Goal: Communication & Community: Answer question/provide support

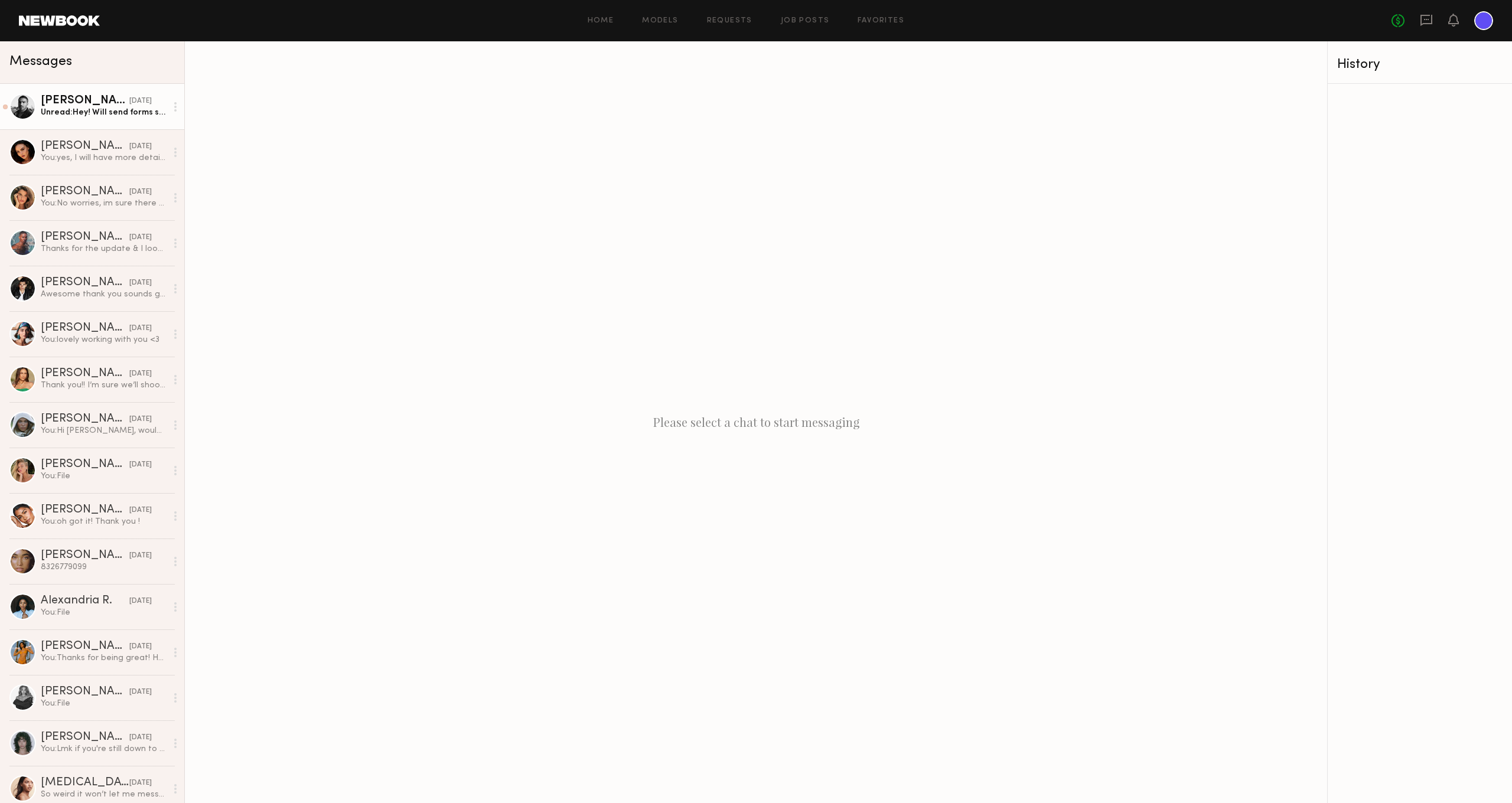
click at [93, 109] on div "Unread: Hey! Will send forms soon" at bounding box center [103, 112] width 126 height 11
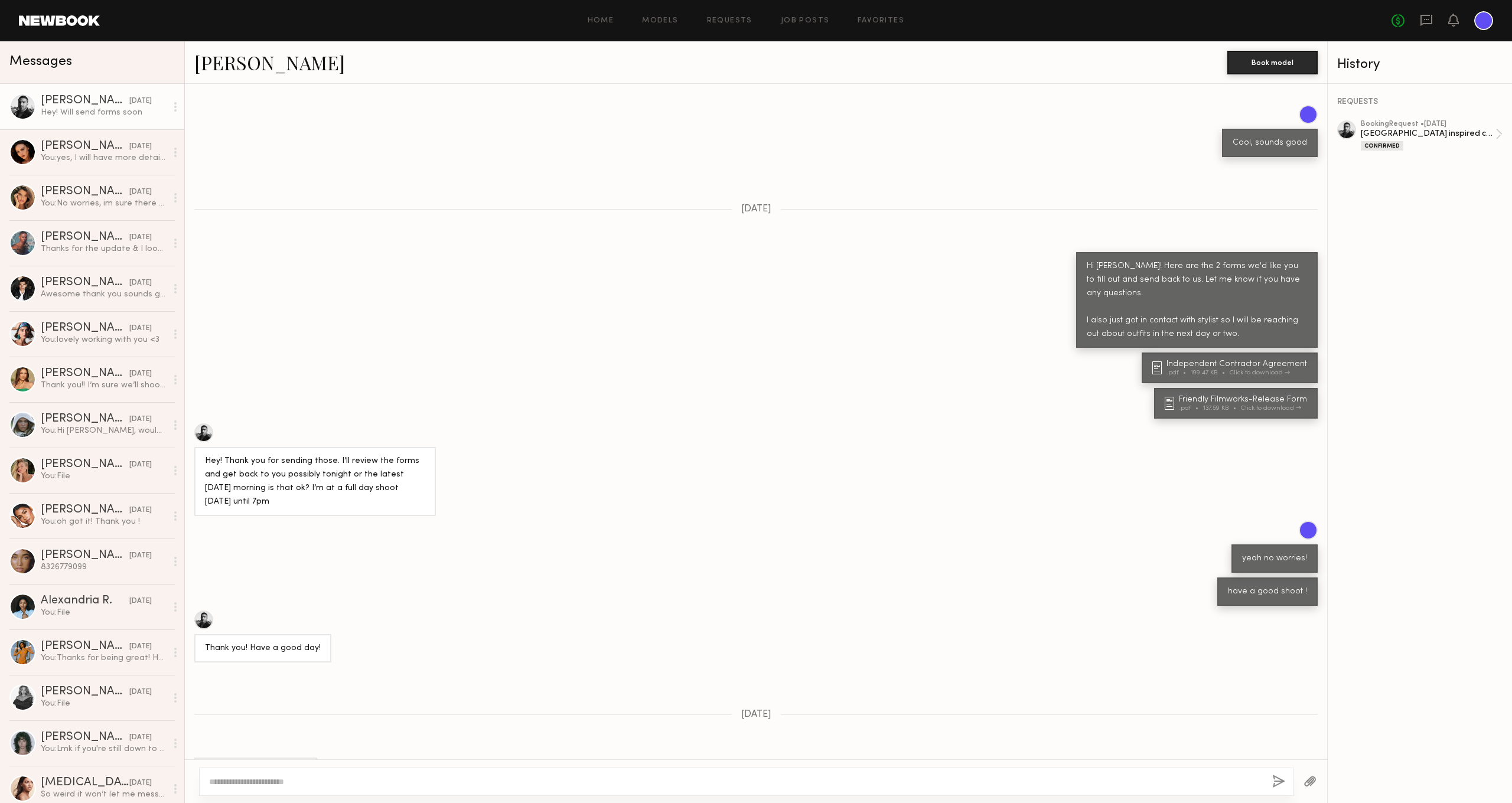
scroll to position [261, 0]
click at [270, 778] on textarea at bounding box center [735, 782] width 1053 height 12
type textarea "*"
type textarea "**********"
click at [1279, 781] on button "button" at bounding box center [1279, 782] width 13 height 15
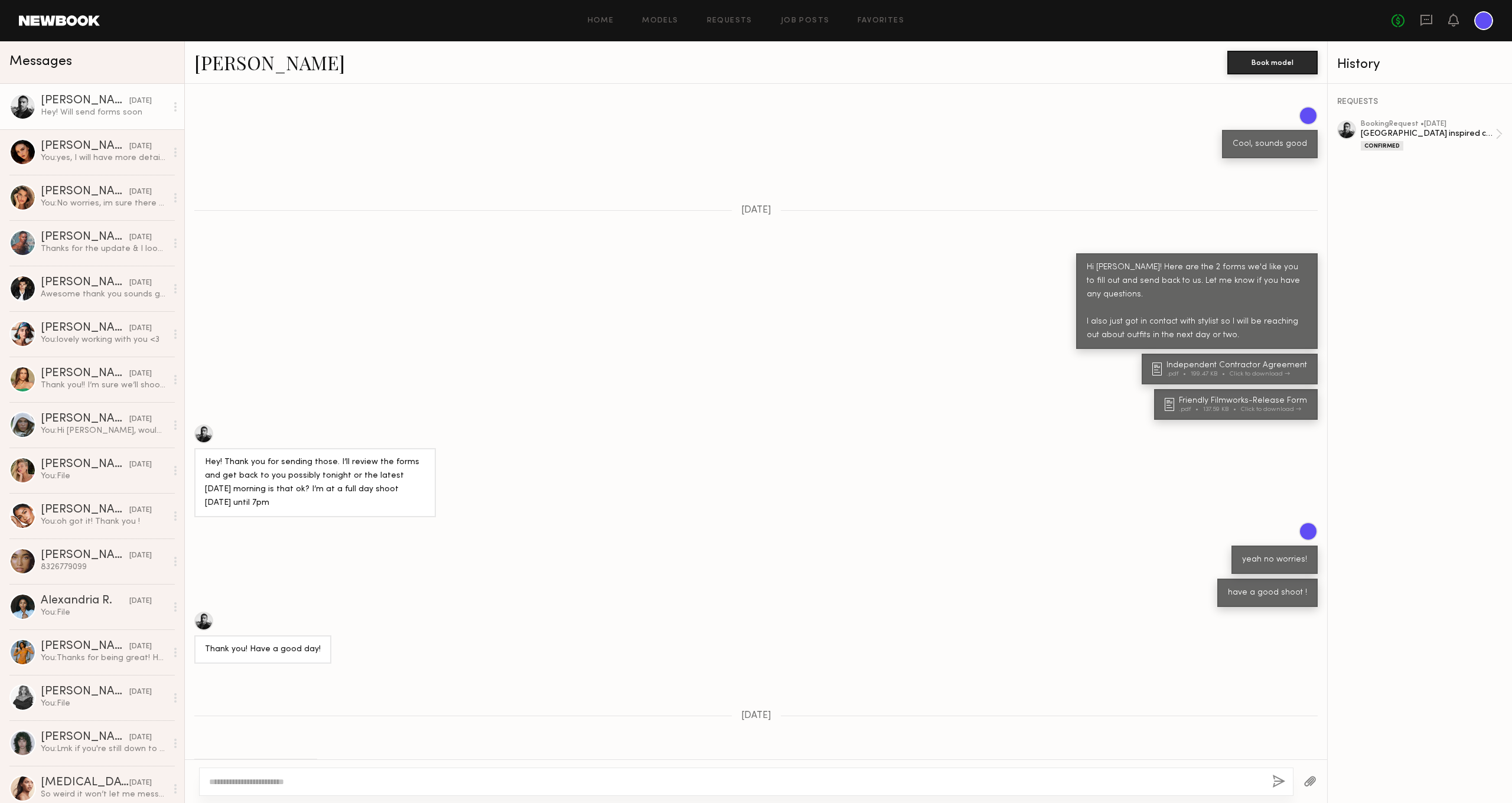
scroll to position [383, 0]
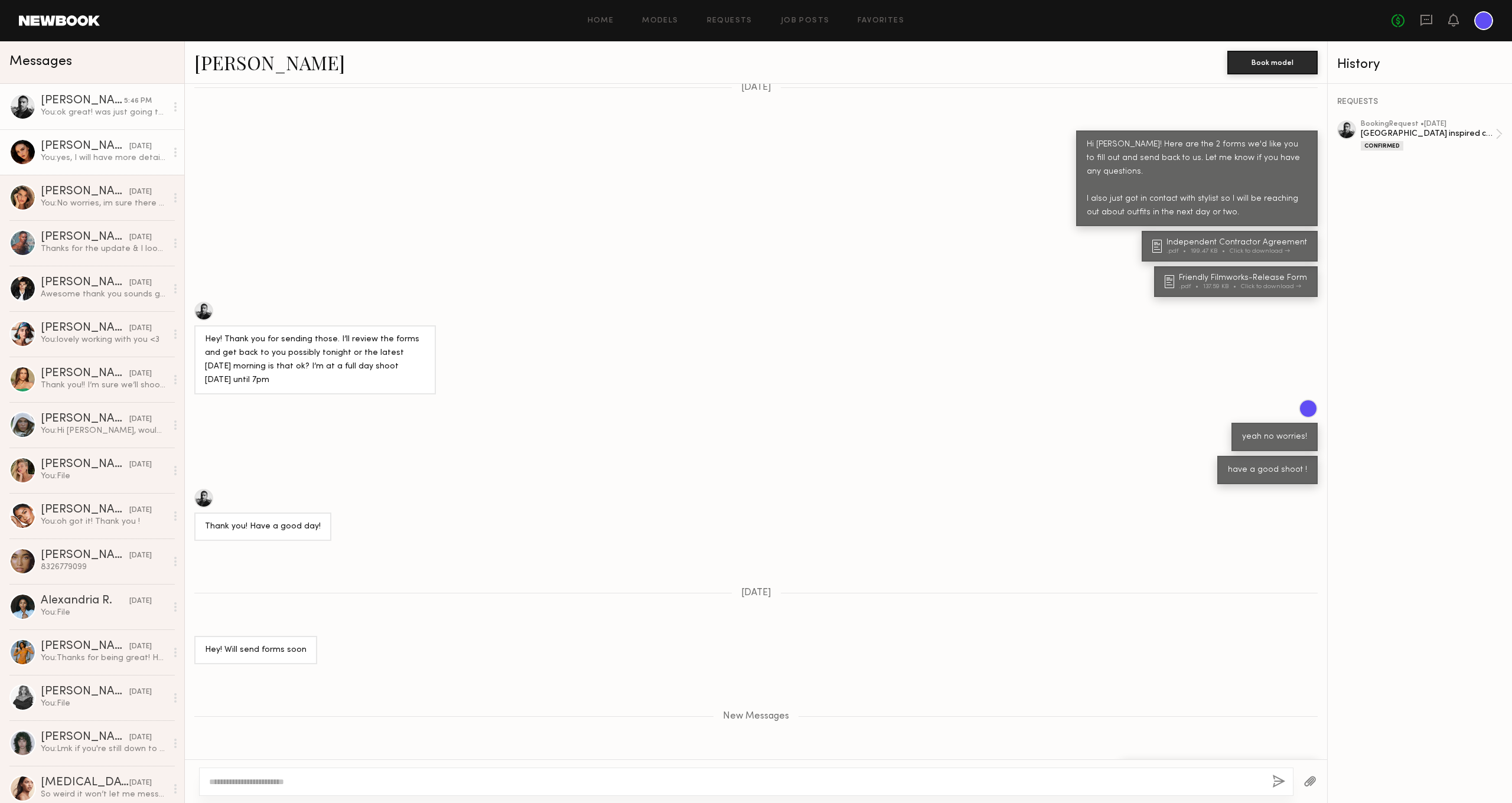
click at [65, 160] on div "You: yes, I will have more details for you about the styling [DATE] but most li…" at bounding box center [103, 158] width 126 height 11
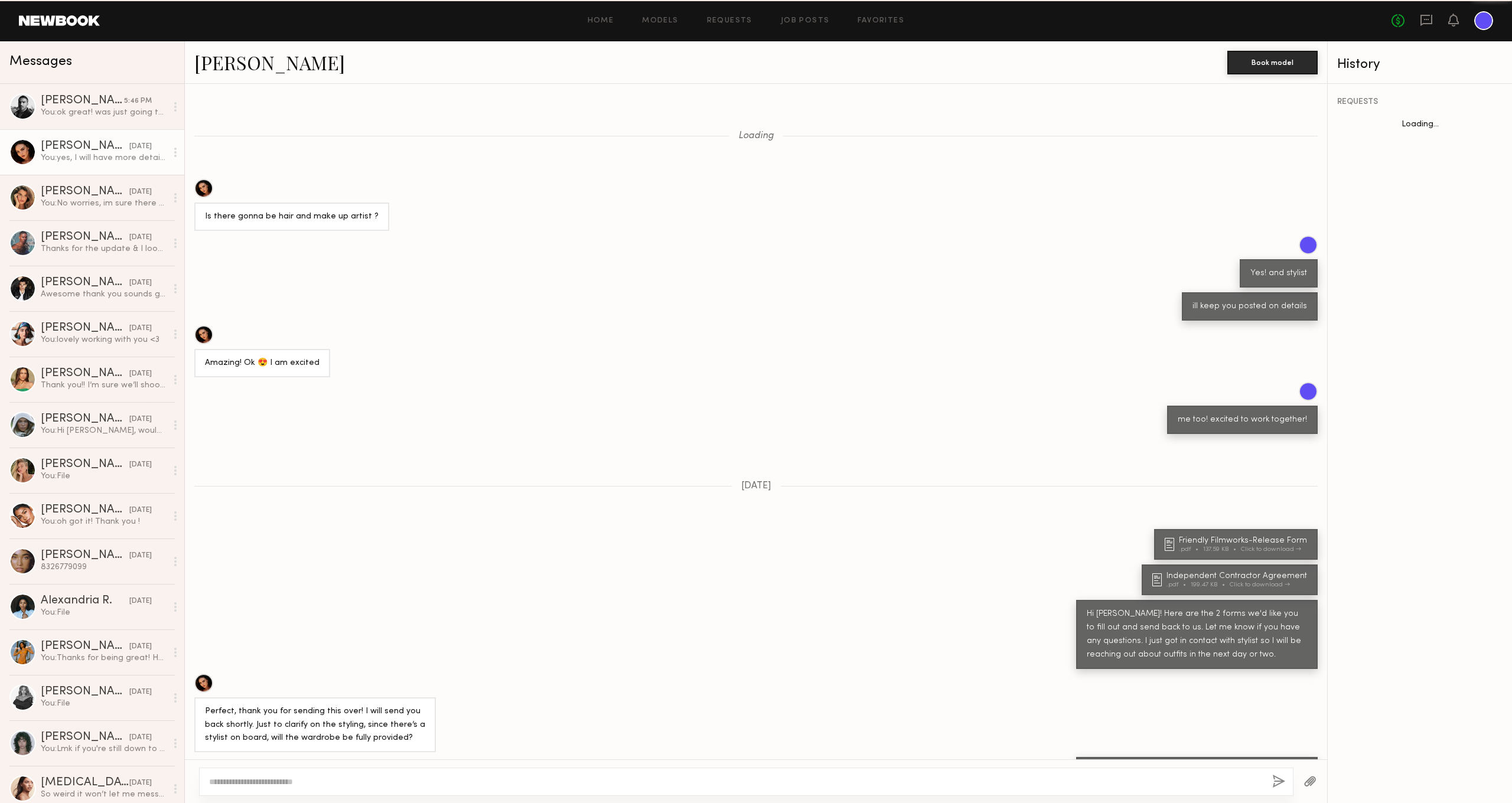
scroll to position [54, 0]
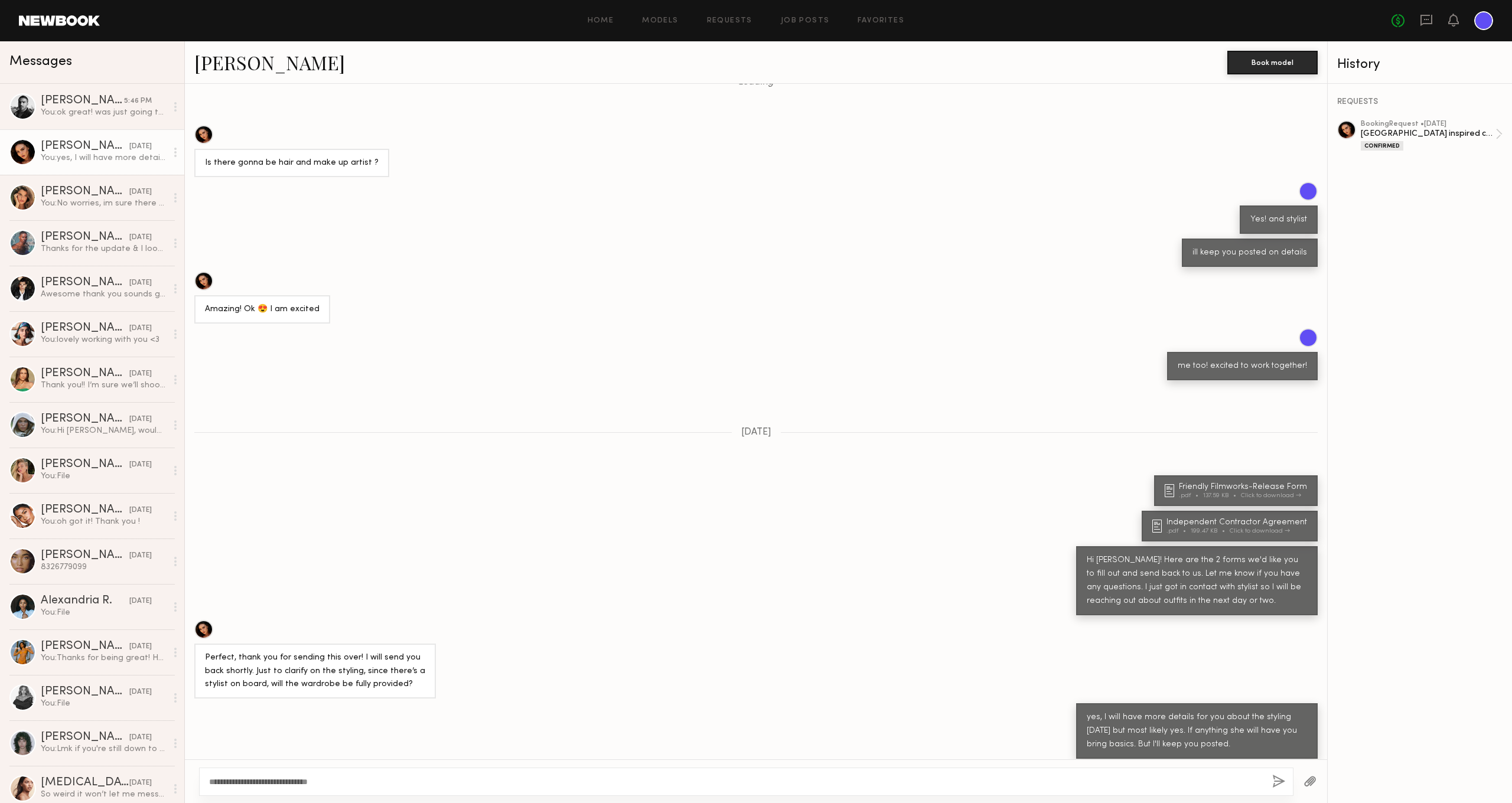
type textarea "**********"
click at [1276, 786] on button "button" at bounding box center [1279, 782] width 13 height 15
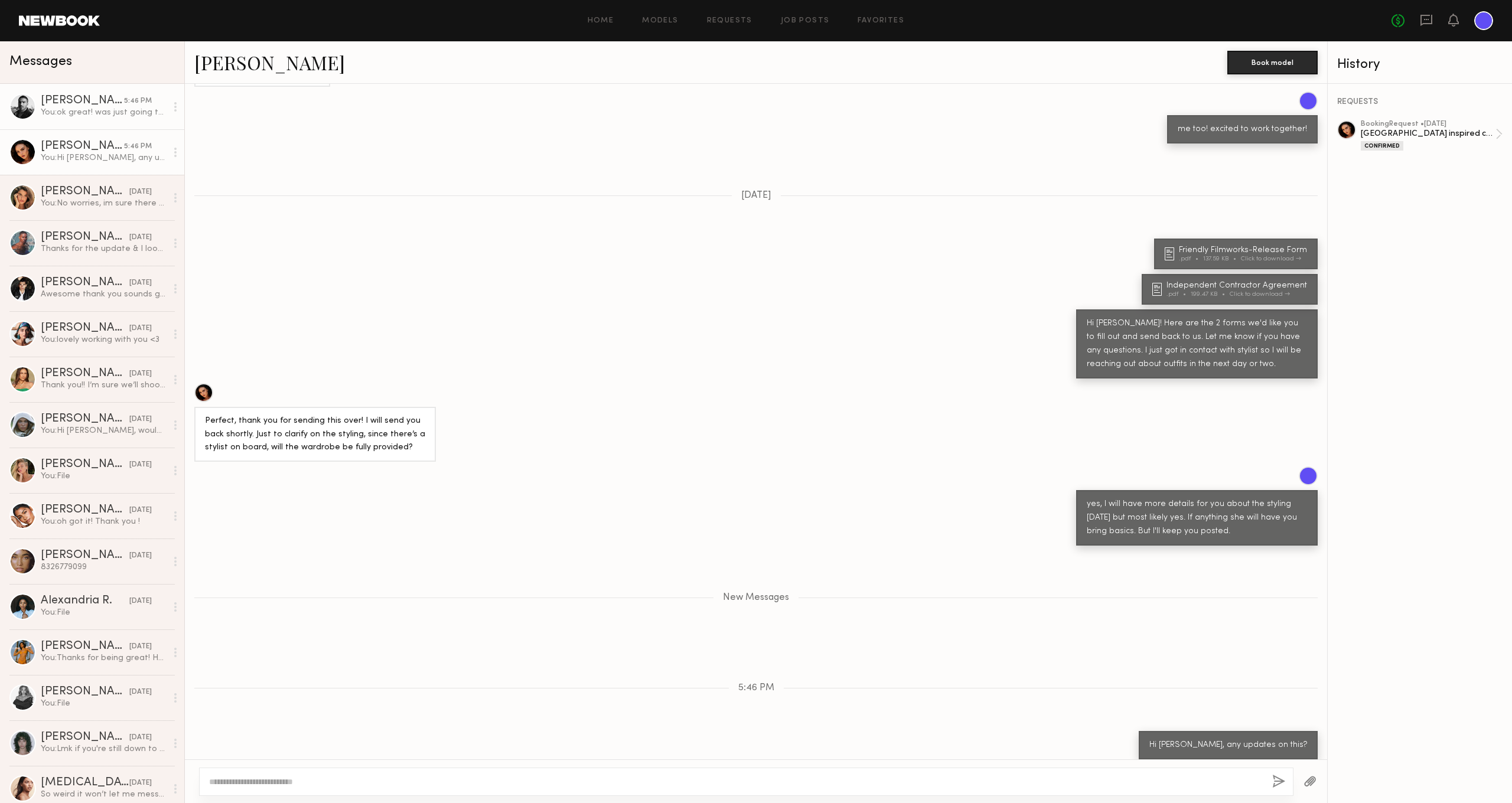
click at [67, 110] on div "You: ok great! was just going to follow up with you" at bounding box center [103, 112] width 126 height 11
